Goal: Find contact information: Find contact information

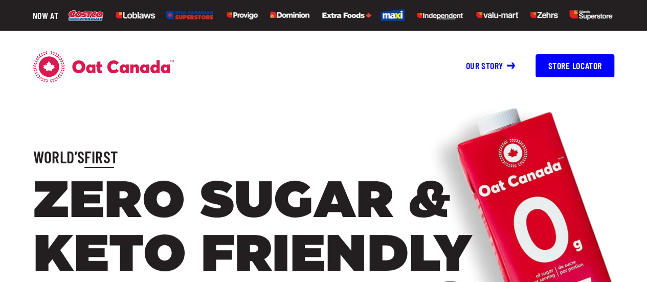
click at [3, 43] on header "Group 14 Our story Store Locator Our story shop [DOMAIN_NAME] store locator" at bounding box center [323, 82] width 647 height 102
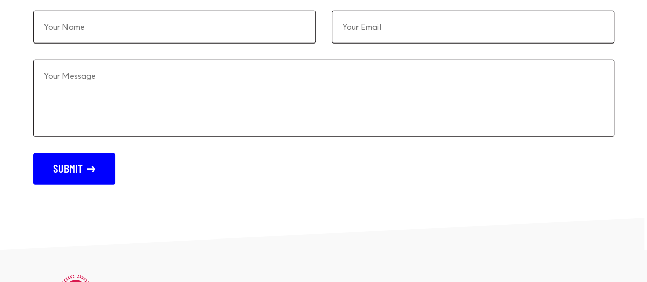
scroll to position [3357, 0]
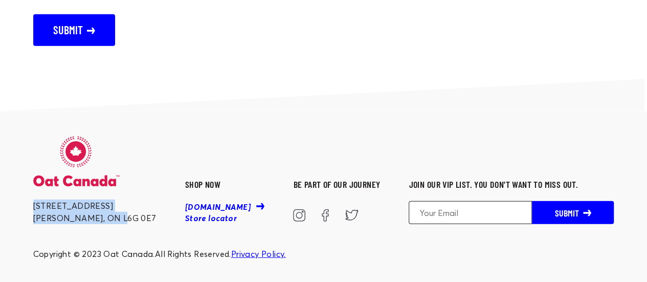
drag, startPoint x: 129, startPoint y: 217, endPoint x: 32, endPoint y: 203, distance: 98.4
click at [32, 203] on div "[STREET_ADDRESS] SHOP NOW [DOMAIN_NAME] Store locator Be part of our journey Jo…" at bounding box center [324, 198] width 614 height 124
copy div "[STREET_ADDRESS]"
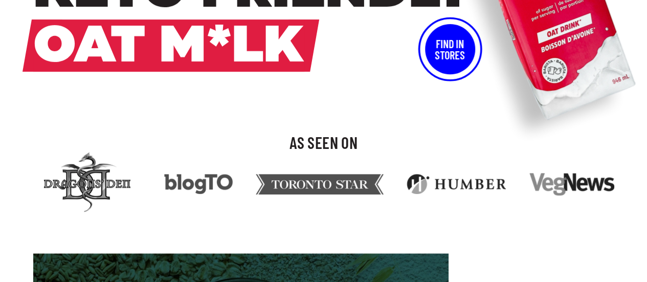
scroll to position [0, 0]
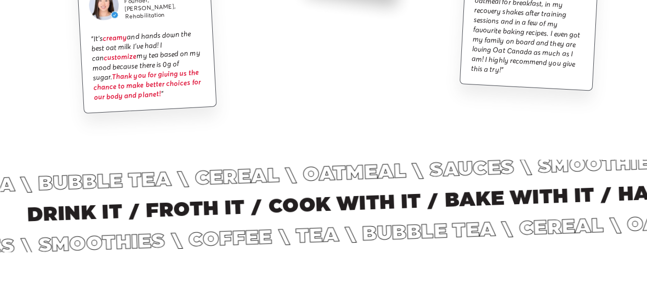
scroll to position [2256, 0]
